Goal: Navigation & Orientation: Go to known website

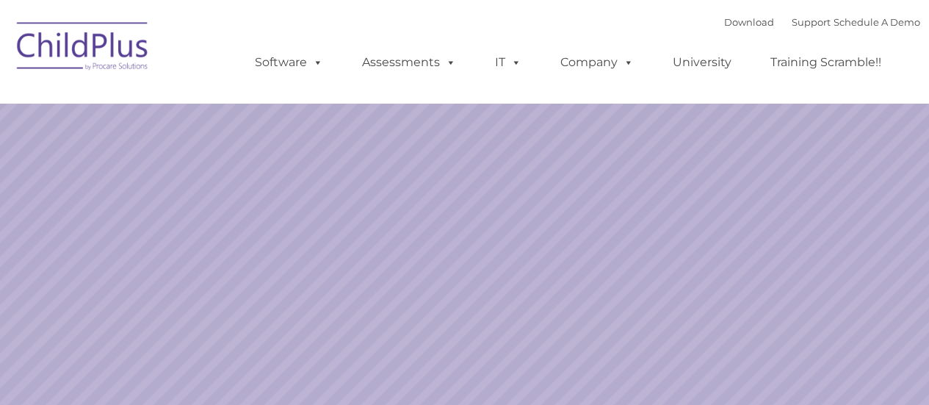
select select "MEDIUM"
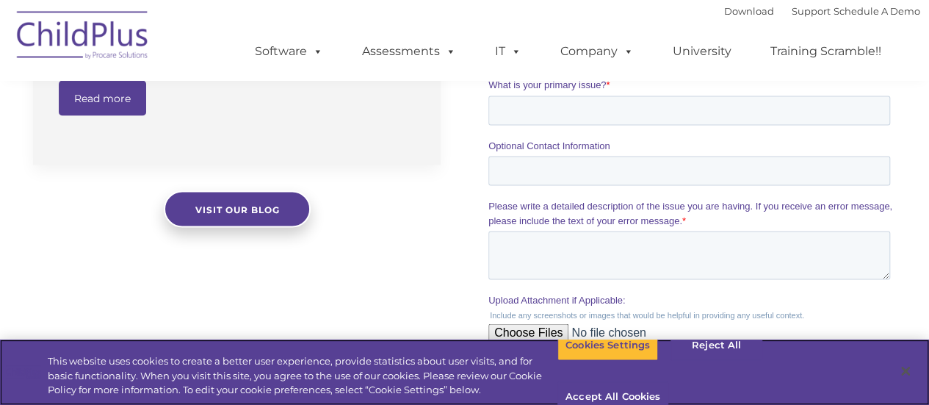
scroll to position [1304, 0]
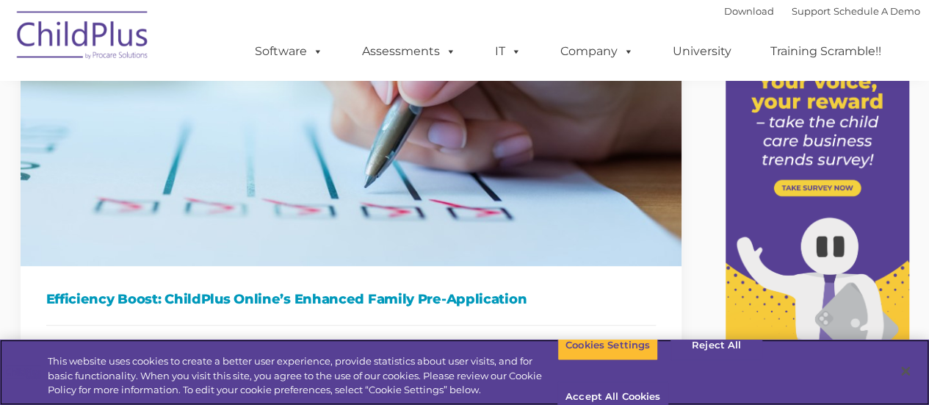
scroll to position [209, 0]
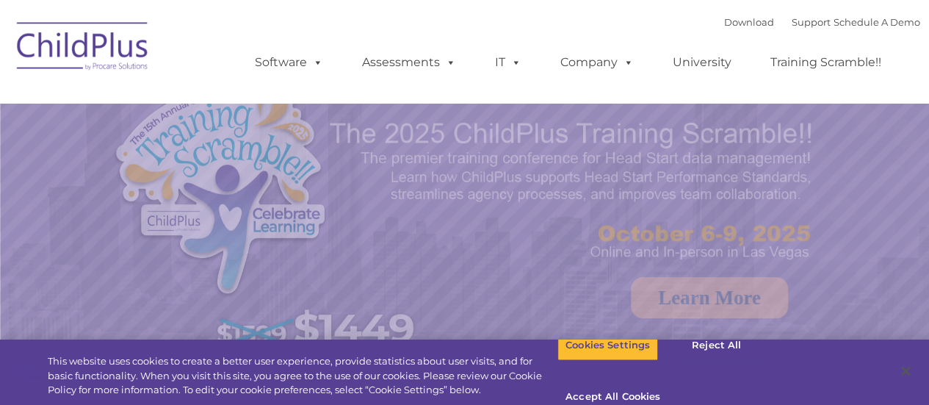
select select "MEDIUM"
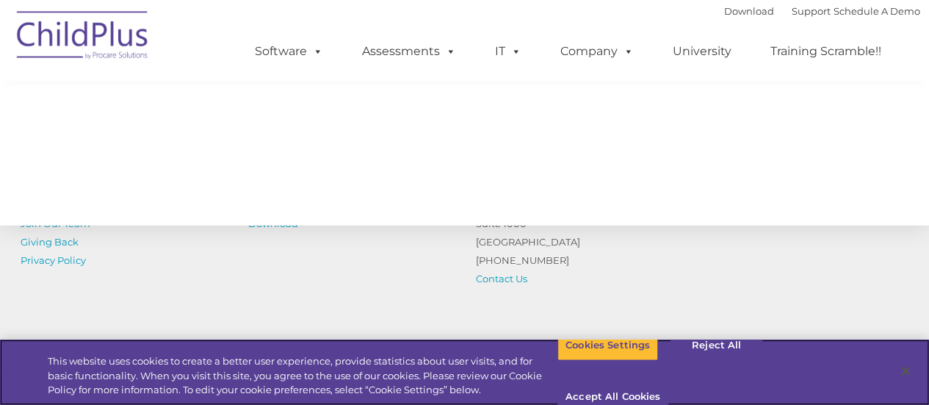
scroll to position [1791, 0]
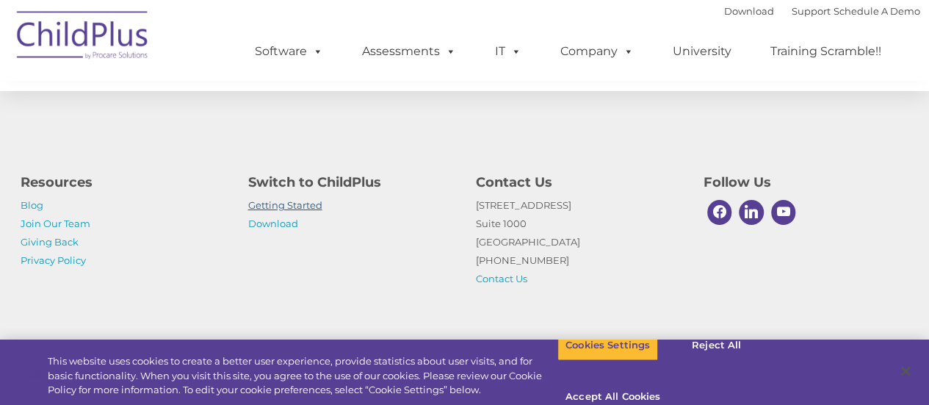
click at [272, 206] on link "Getting Started" at bounding box center [285, 205] width 74 height 12
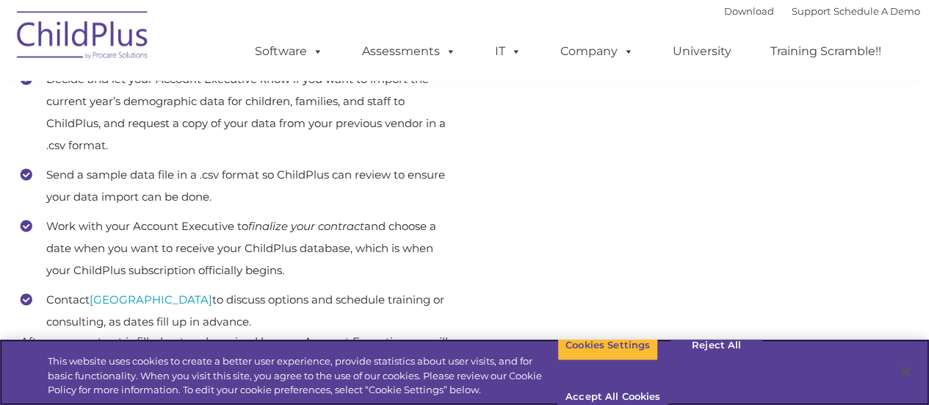
scroll to position [958, 0]
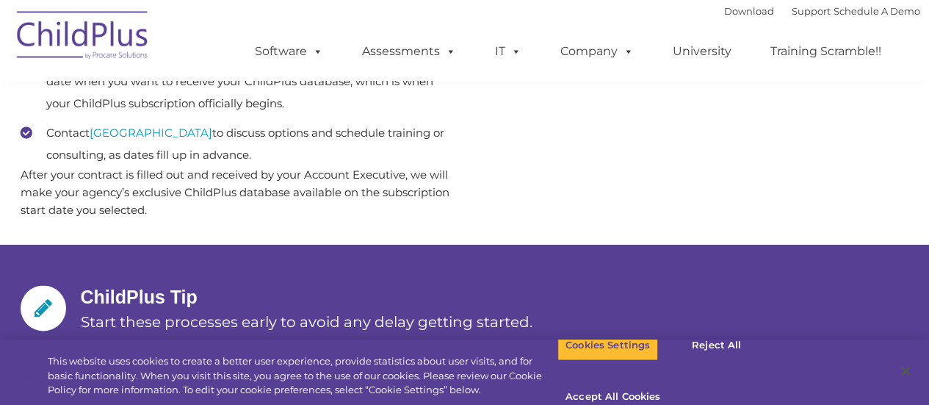
click at [109, 36] on img at bounding box center [83, 37] width 147 height 73
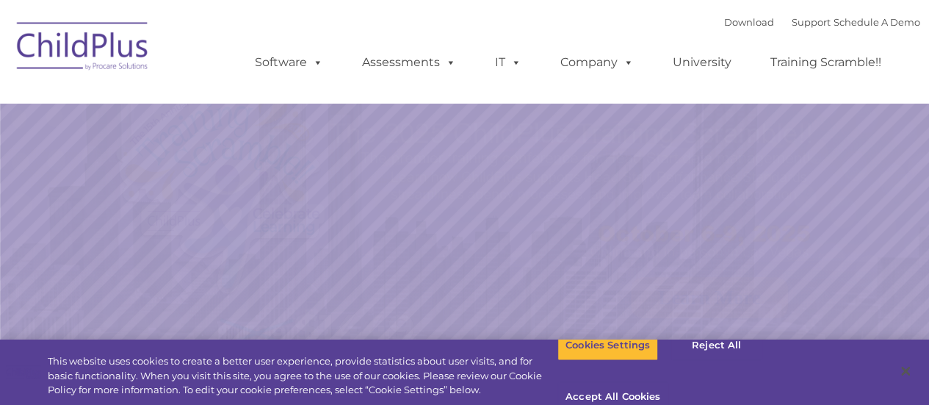
select select "MEDIUM"
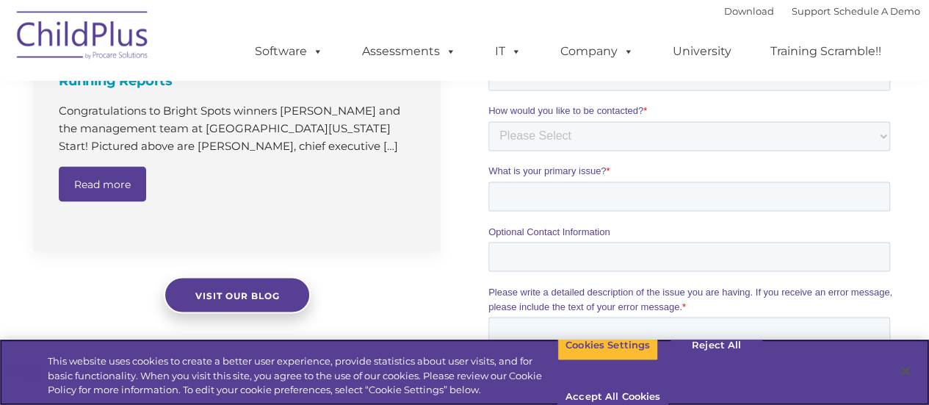
scroll to position [1240, 0]
